Goal: Check status: Check status

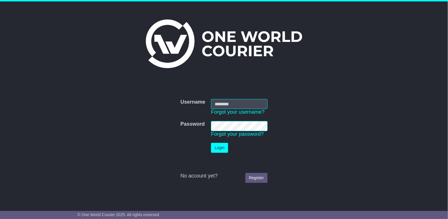
type input "**********"
click at [223, 150] on button "Login" at bounding box center [219, 148] width 17 height 10
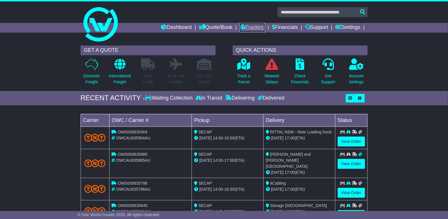
click at [248, 27] on link "Tracking" at bounding box center [252, 28] width 25 height 10
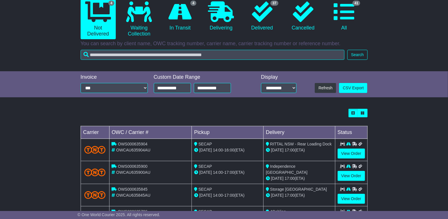
scroll to position [88, 0]
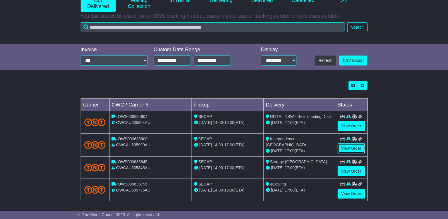
click at [352, 146] on link "View Order" at bounding box center [351, 148] width 27 height 10
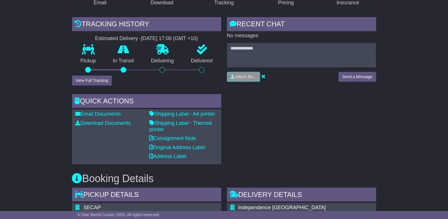
scroll to position [120, 0]
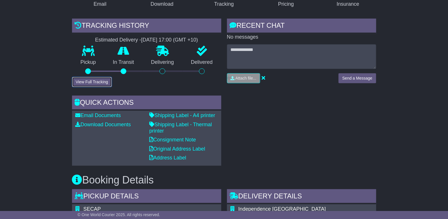
click at [87, 78] on button "View Full Tracking" at bounding box center [92, 82] width 40 height 10
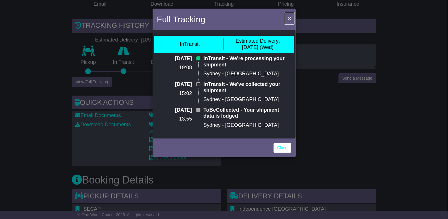
click at [289, 19] on span "×" at bounding box center [289, 18] width 3 height 7
